Goal: Register for event/course

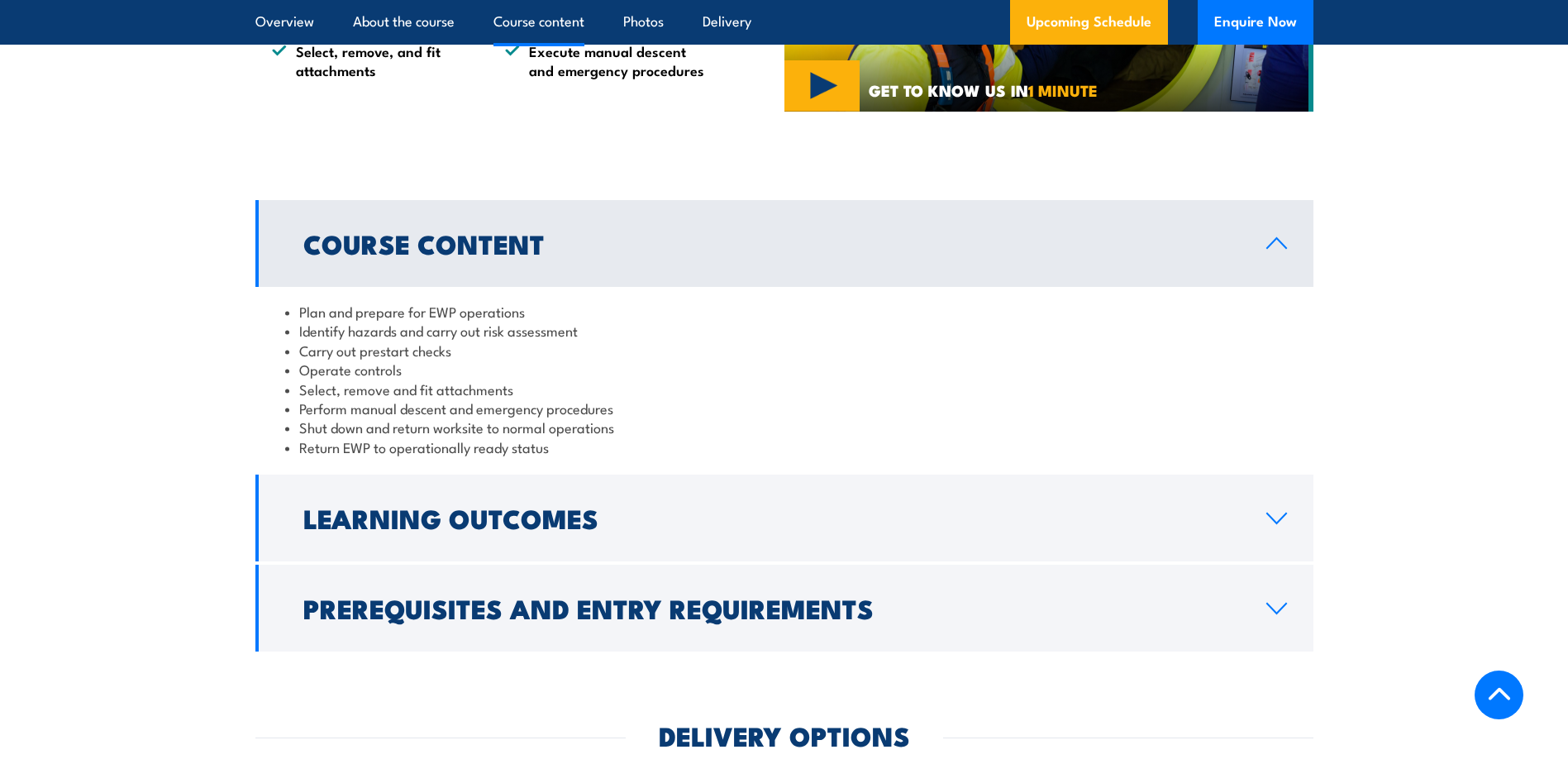
scroll to position [1324, 0]
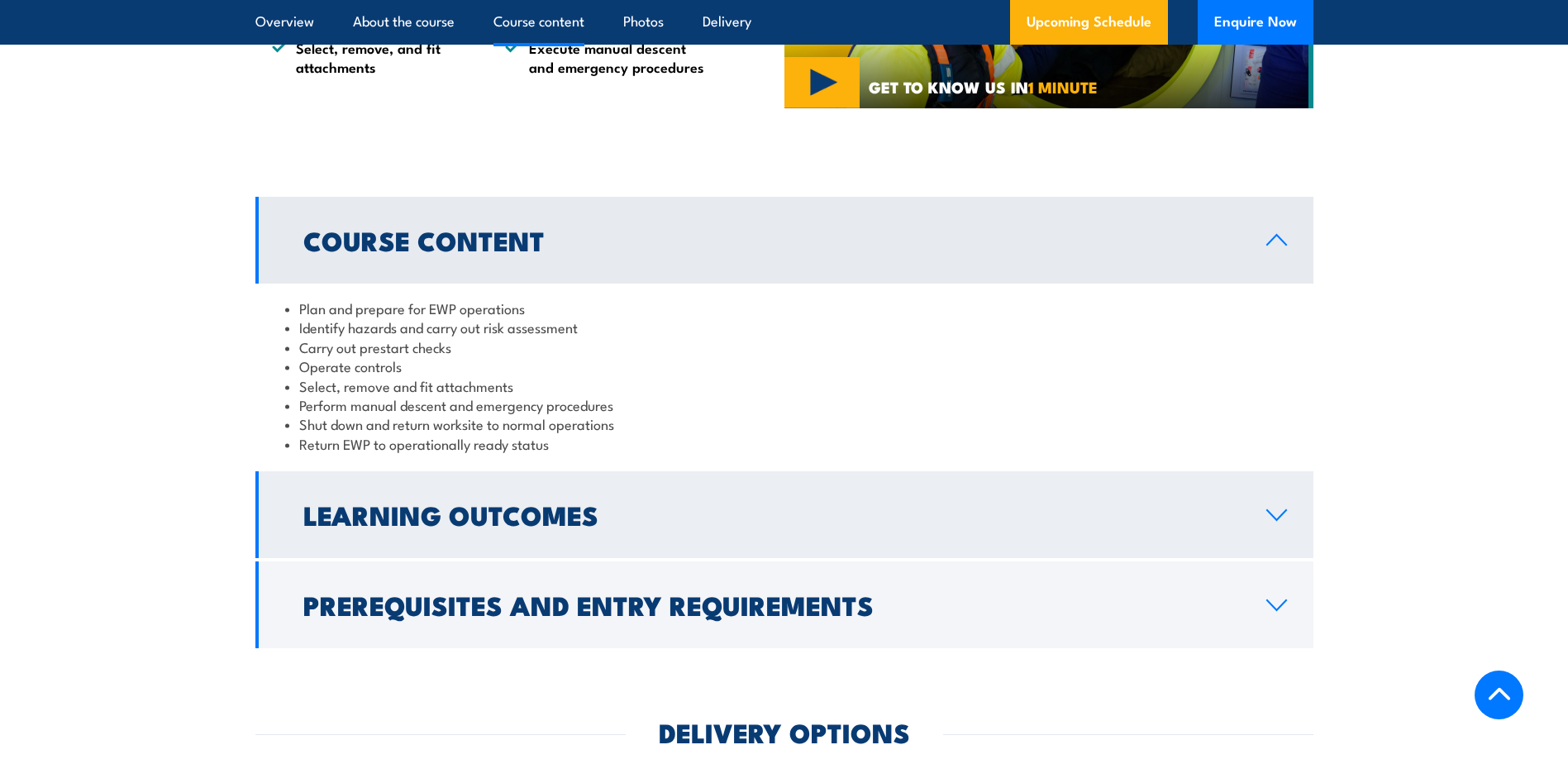
click at [475, 510] on h2 "Learning Outcomes" at bounding box center [772, 514] width 936 height 23
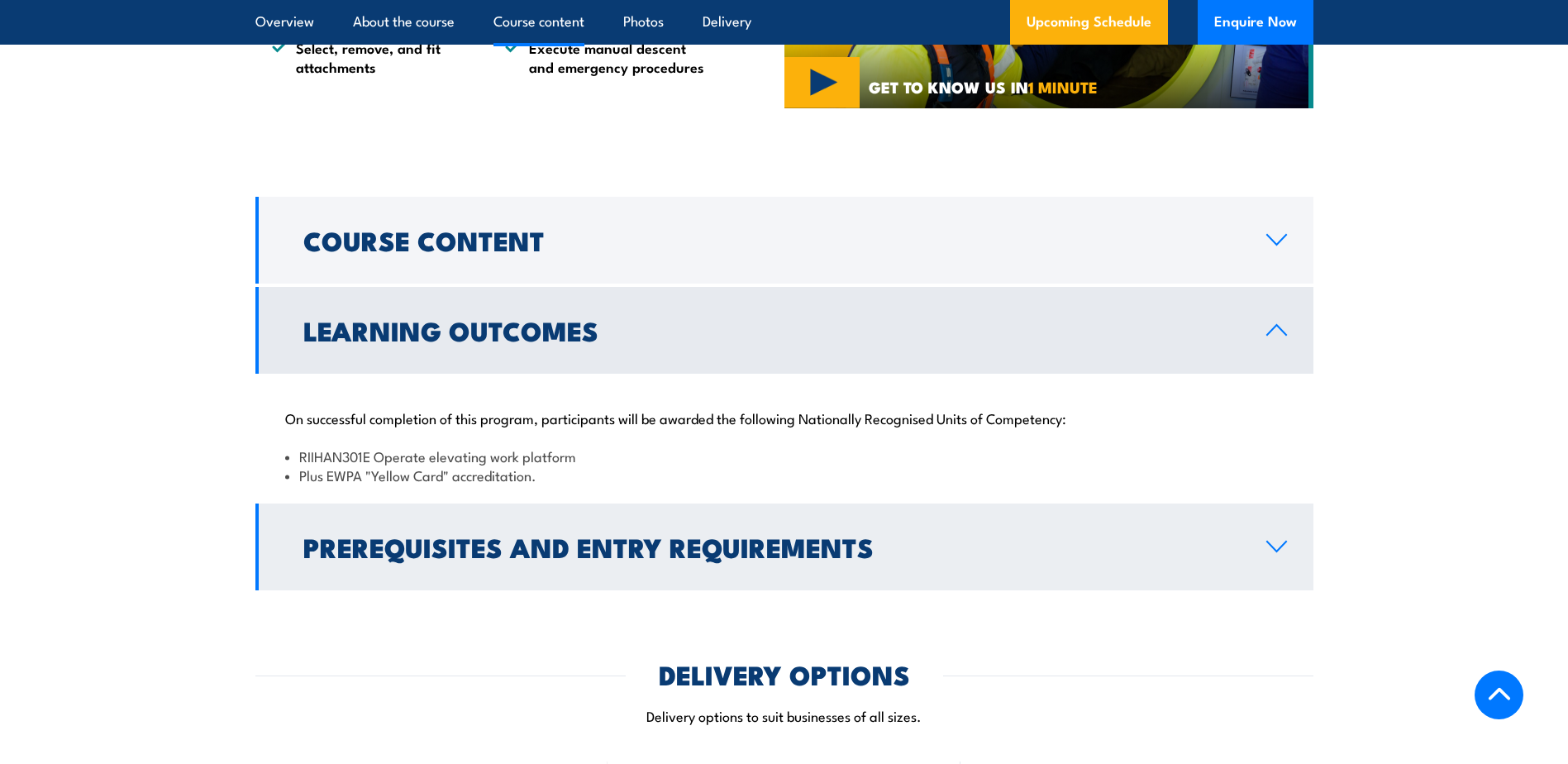
click at [749, 558] on h2 "Prerequisites and Entry Requirements" at bounding box center [772, 546] width 936 height 23
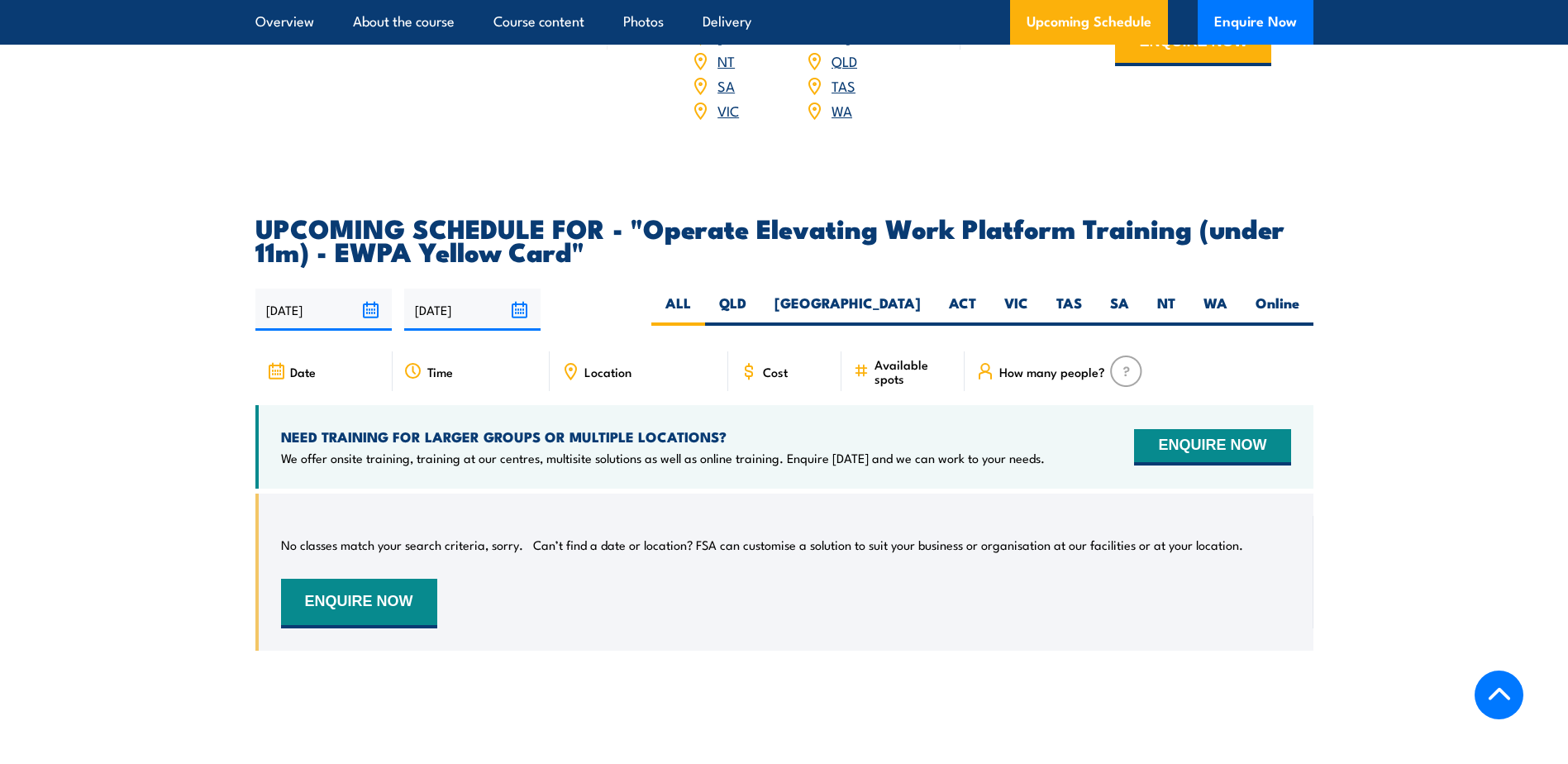
scroll to position [2647, 0]
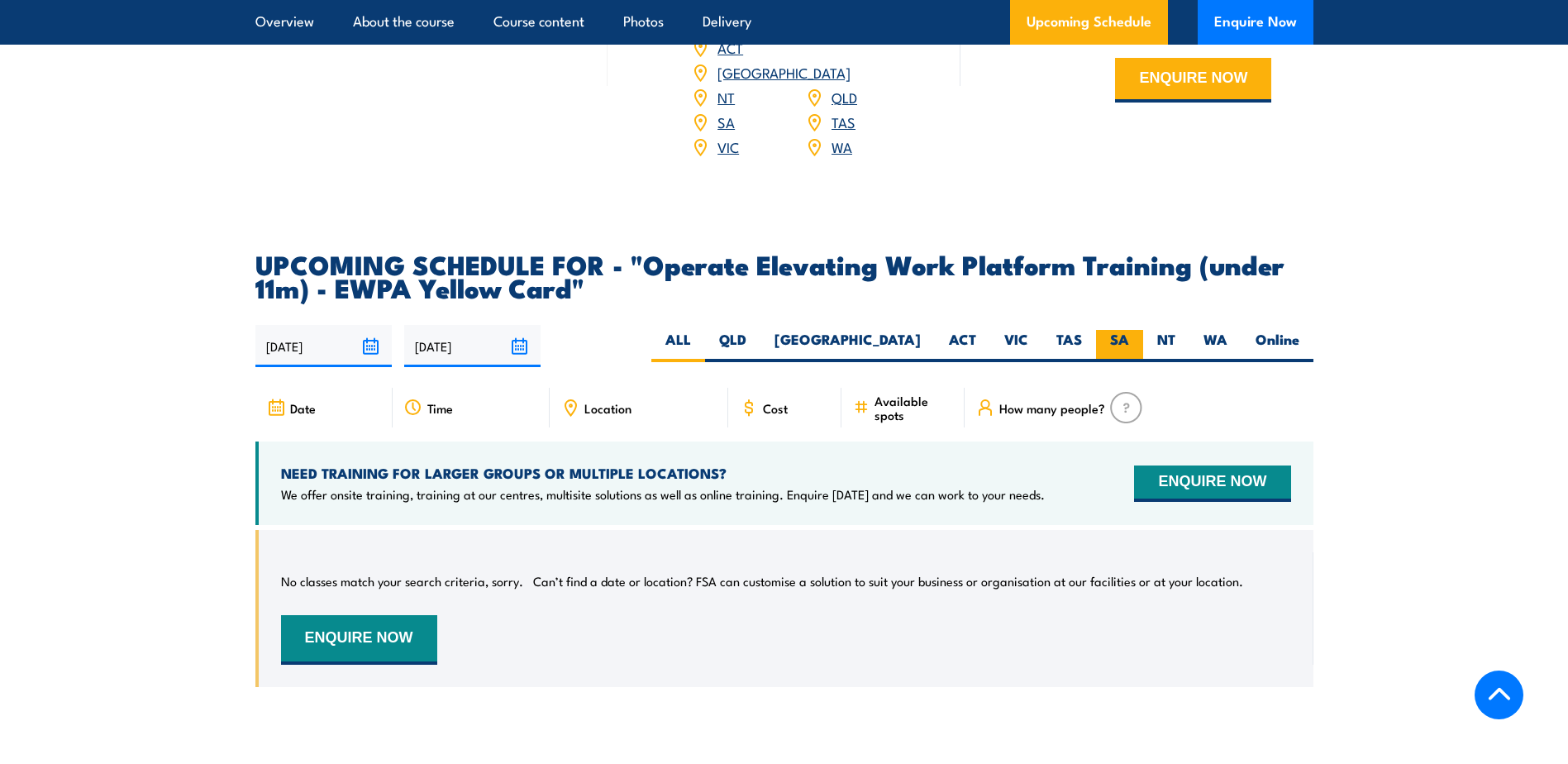
click at [1110, 330] on label "SA" at bounding box center [1119, 346] width 47 height 32
click at [1129, 330] on input "SA" at bounding box center [1134, 335] width 11 height 11
radio input "true"
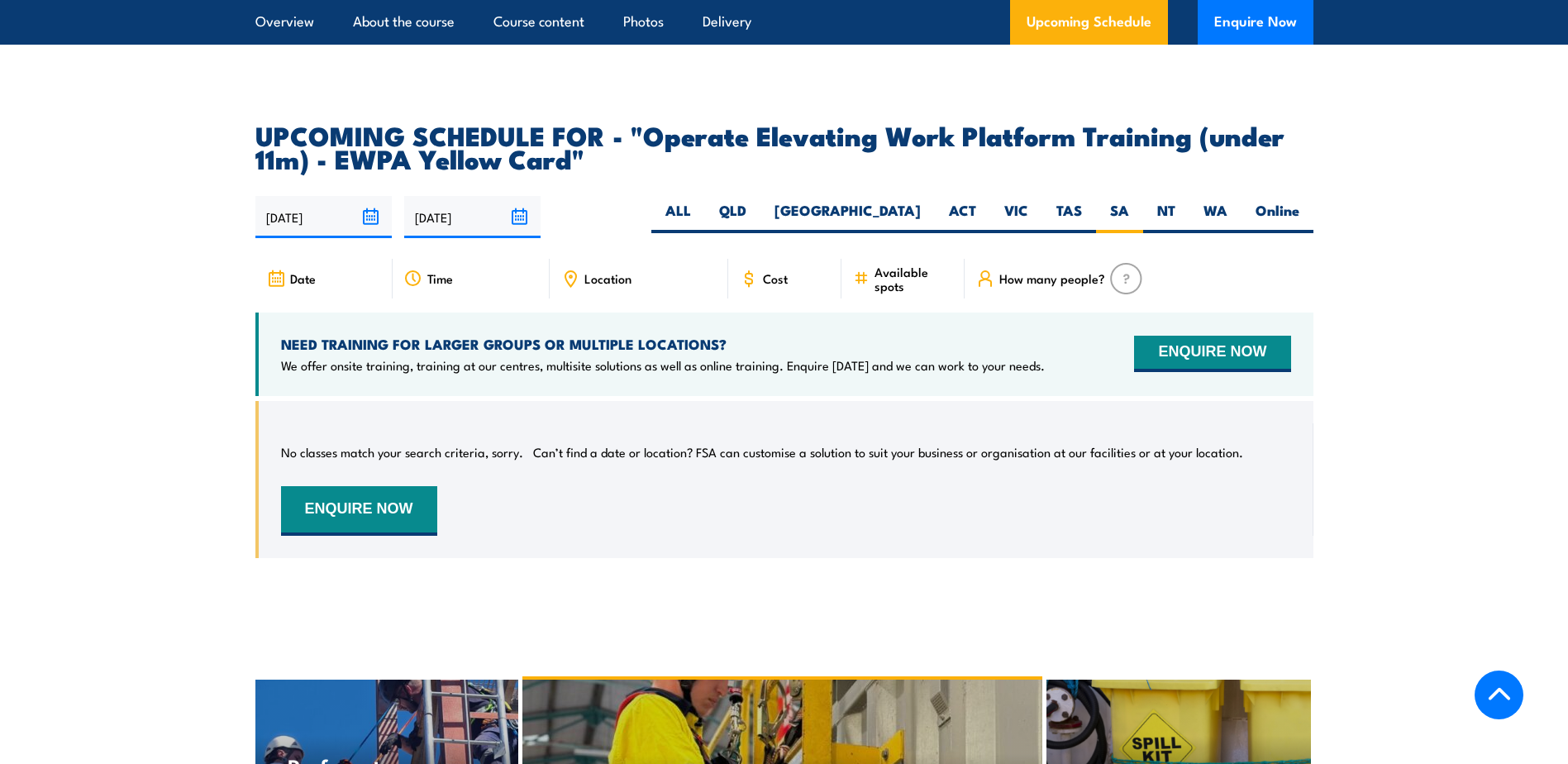
scroll to position [2531, 0]
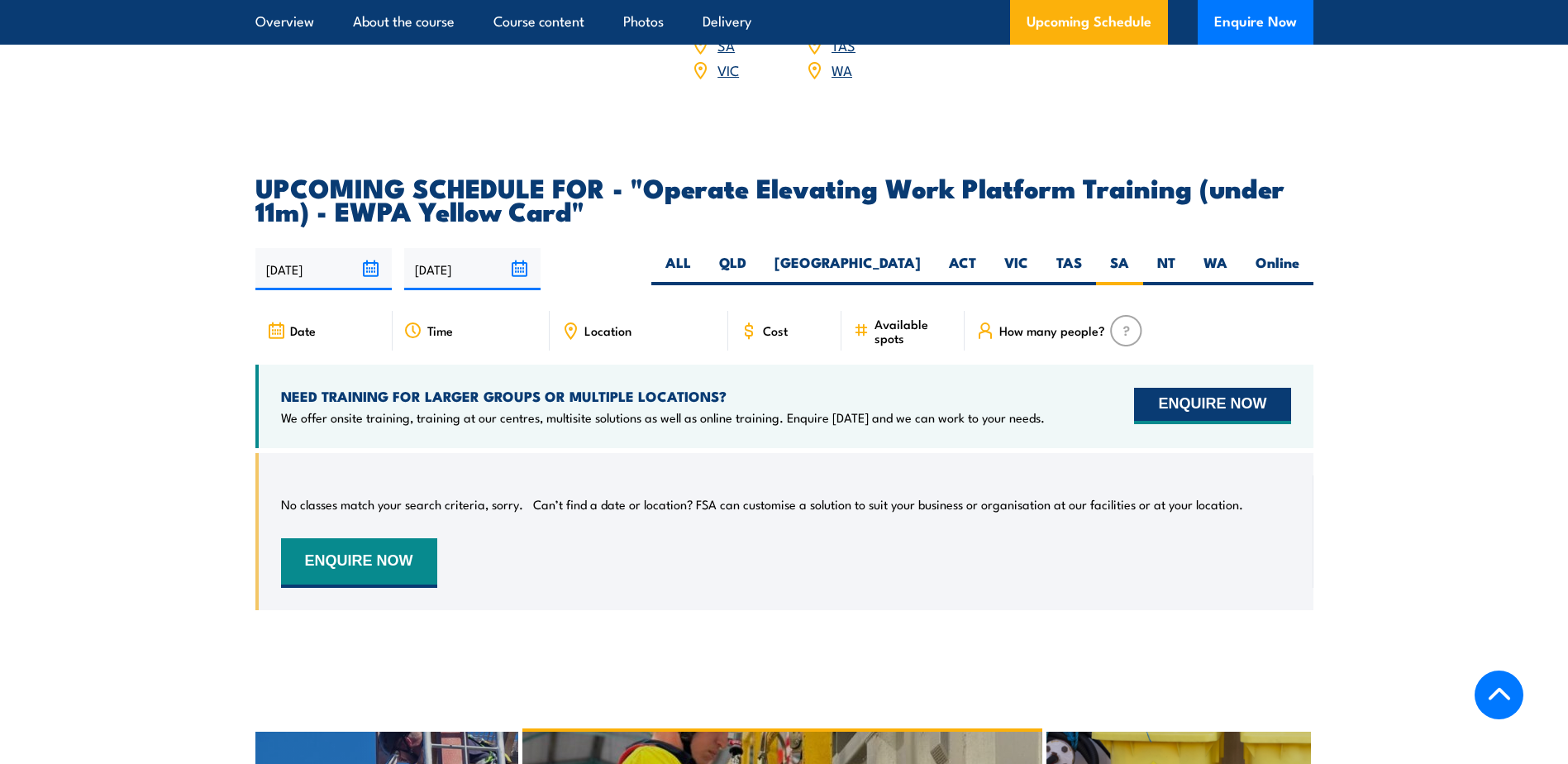
click at [1205, 388] on button "ENQUIRE NOW" at bounding box center [1212, 406] width 156 height 37
